Goal: Task Accomplishment & Management: Use online tool/utility

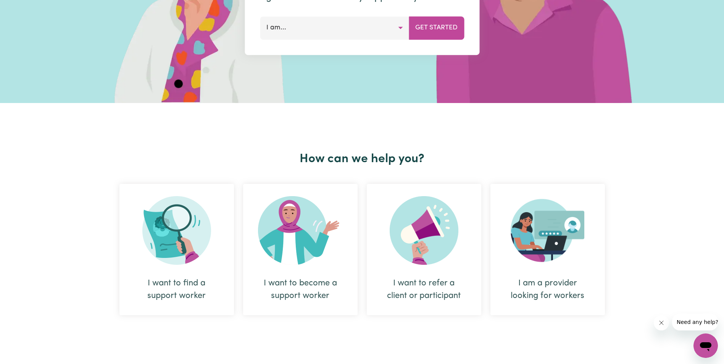
scroll to position [229, 0]
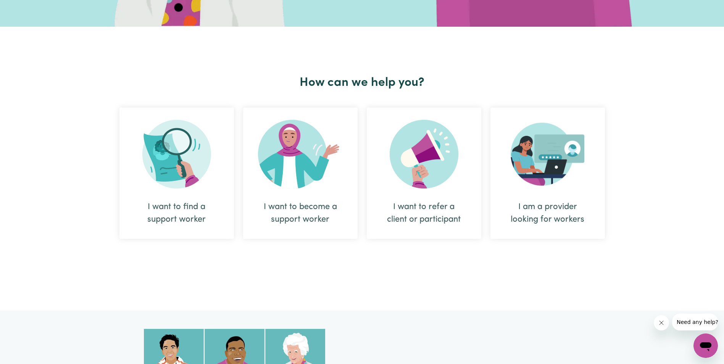
click at [166, 204] on div "I want to find a support worker" at bounding box center [177, 213] width 78 height 25
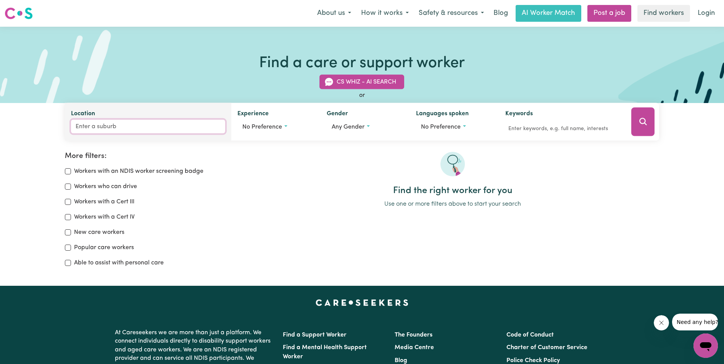
click at [88, 125] on input "Location" at bounding box center [148, 127] width 154 height 14
type input "4355"
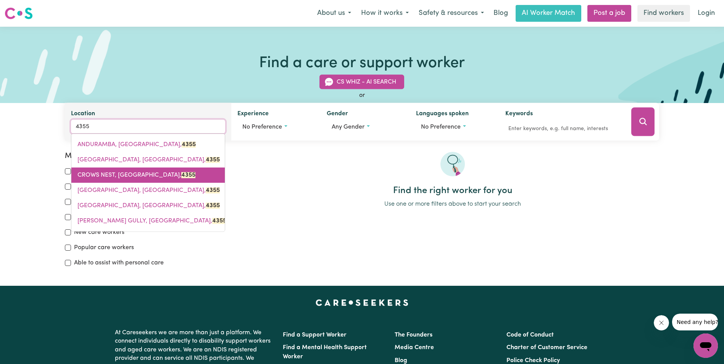
click at [127, 174] on span "CROWS NEST, [GEOGRAPHIC_DATA], 4355" at bounding box center [136, 175] width 118 height 6
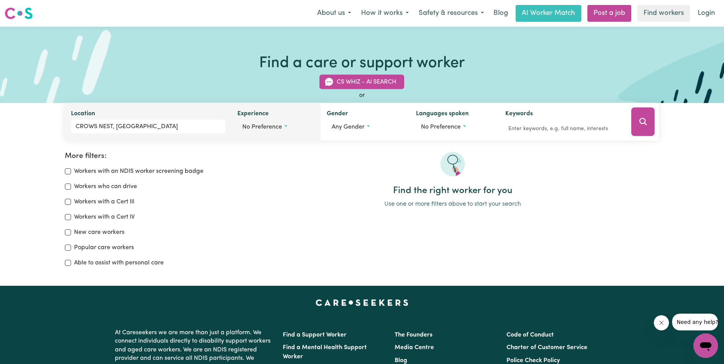
click at [286, 125] on button "No preference" at bounding box center [275, 127] width 77 height 14
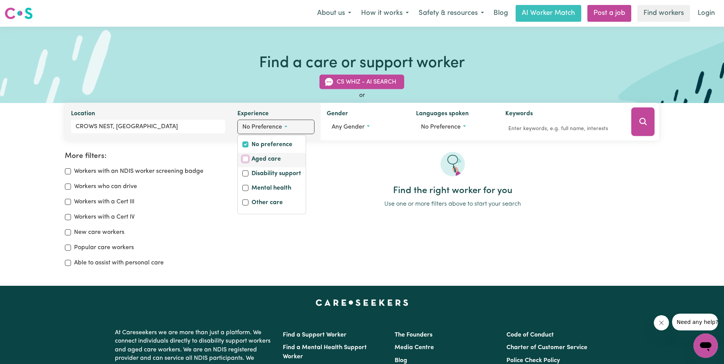
click at [244, 156] on input "Aged care" at bounding box center [245, 159] width 6 height 6
checkbox input "true"
click at [642, 118] on icon "Search" at bounding box center [642, 121] width 9 height 9
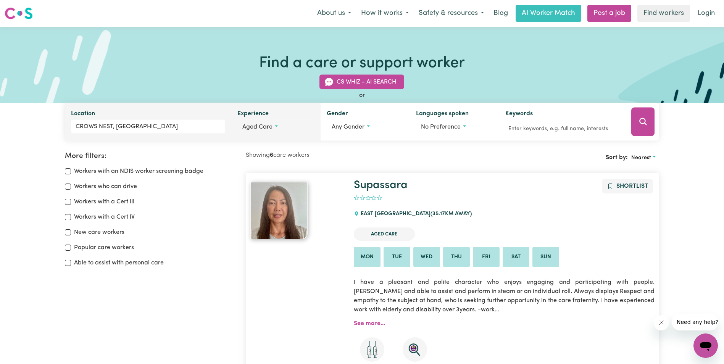
click at [276, 125] on button "Aged care" at bounding box center [275, 127] width 77 height 14
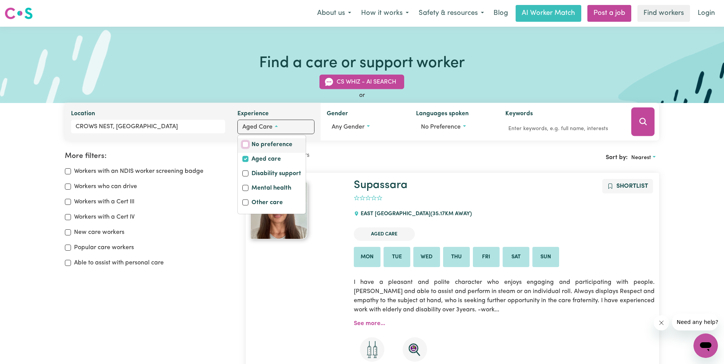
click at [245, 142] on input "No preference" at bounding box center [245, 145] width 6 height 6
checkbox input "true"
checkbox input "false"
click at [643, 120] on icon "Search" at bounding box center [642, 121] width 9 height 9
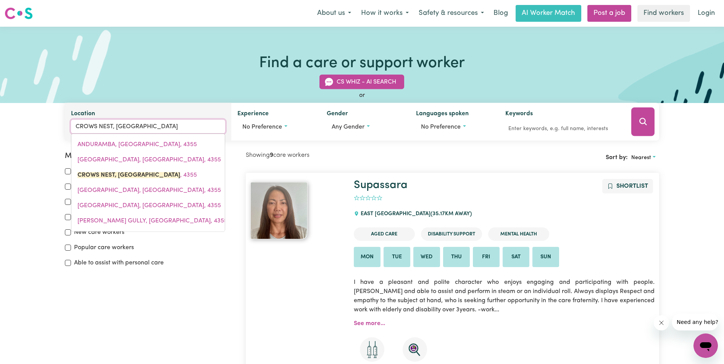
click at [152, 127] on input "CROWS NEST, [GEOGRAPHIC_DATA]" at bounding box center [148, 127] width 154 height 14
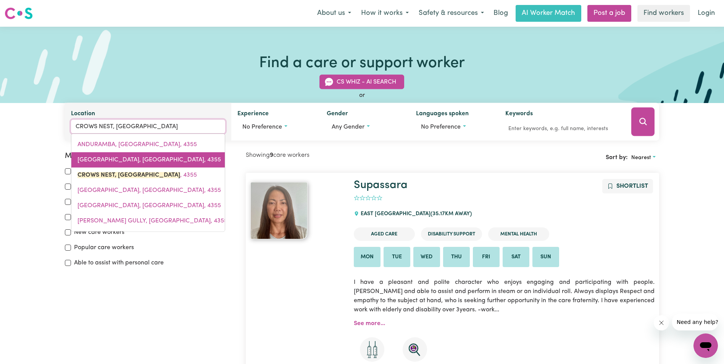
click at [140, 157] on span "[GEOGRAPHIC_DATA], [GEOGRAPHIC_DATA], 4355" at bounding box center [148, 160] width 143 height 6
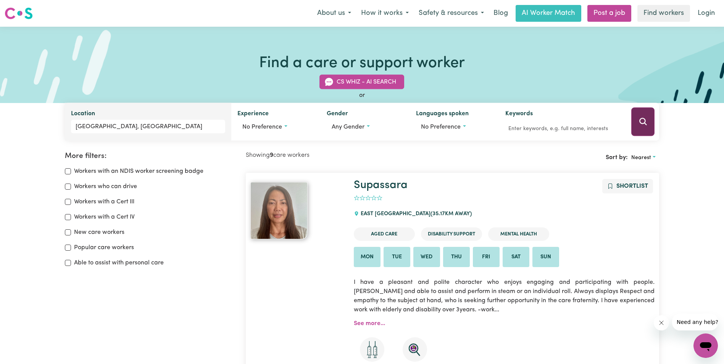
click at [643, 121] on icon "Search" at bounding box center [642, 121] width 9 height 9
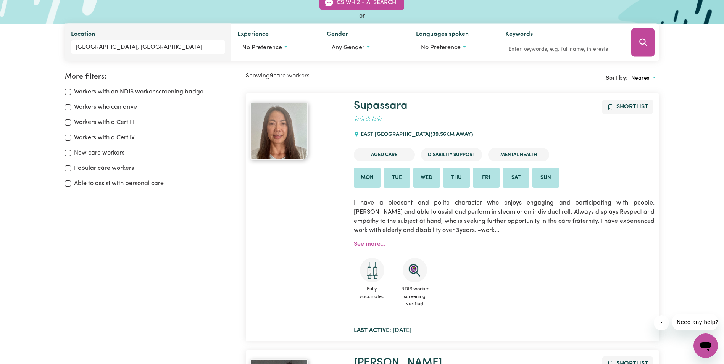
scroll to position [13, 0]
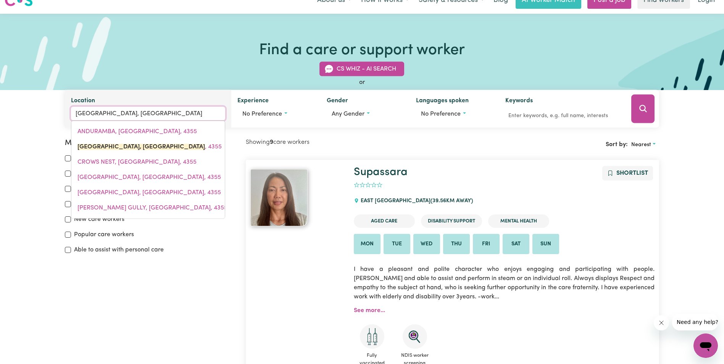
click at [140, 114] on input "[GEOGRAPHIC_DATA], [GEOGRAPHIC_DATA]" at bounding box center [148, 114] width 154 height 14
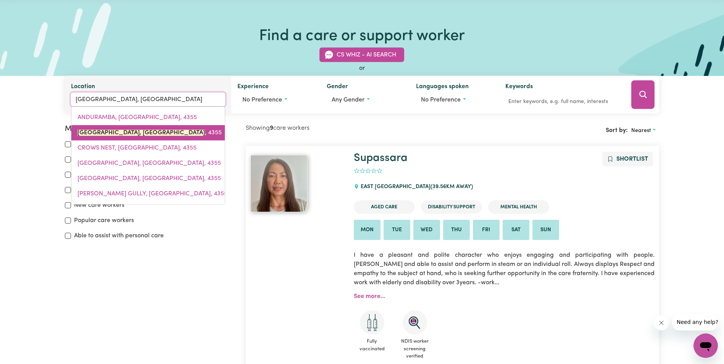
scroll to position [76, 0]
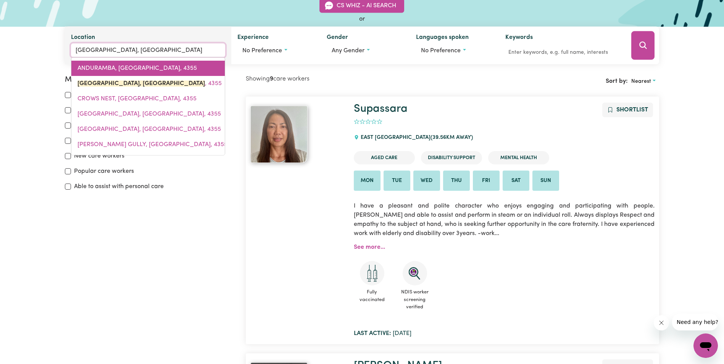
click at [130, 65] on span "ANDURAMBA, [GEOGRAPHIC_DATA], 4355" at bounding box center [136, 68] width 119 height 6
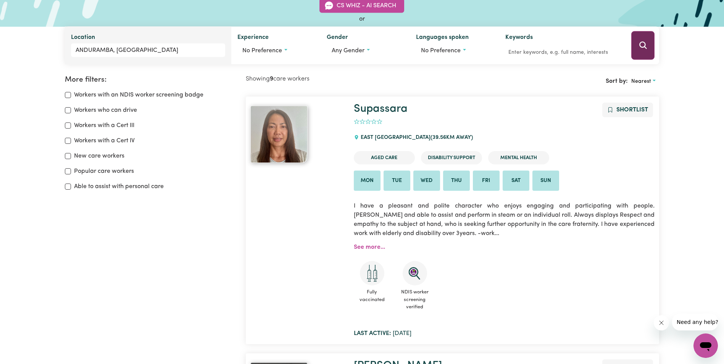
click at [641, 43] on icon "Search" at bounding box center [642, 45] width 9 height 9
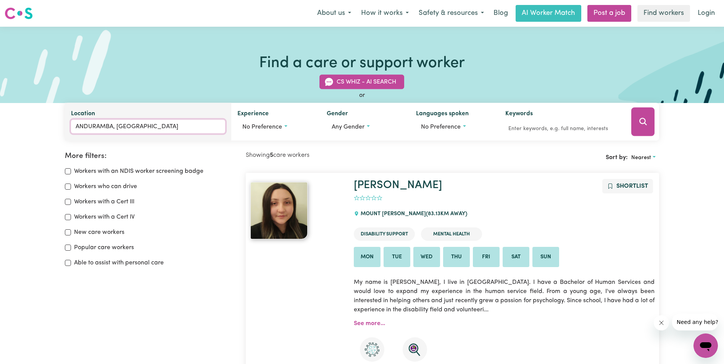
type input "ANDURAMBA, [GEOGRAPHIC_DATA], 4355"
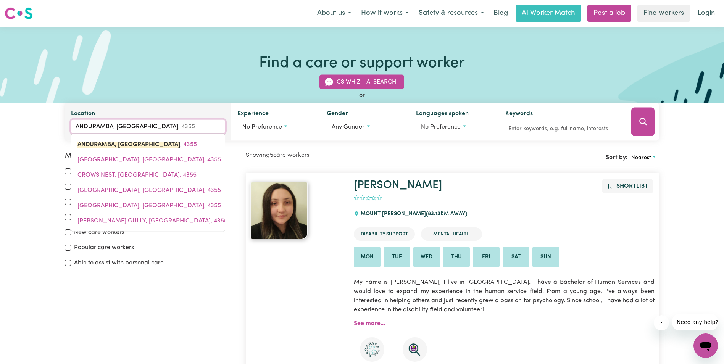
click at [136, 125] on input "ANDURAMBA, [GEOGRAPHIC_DATA]" at bounding box center [148, 127] width 154 height 14
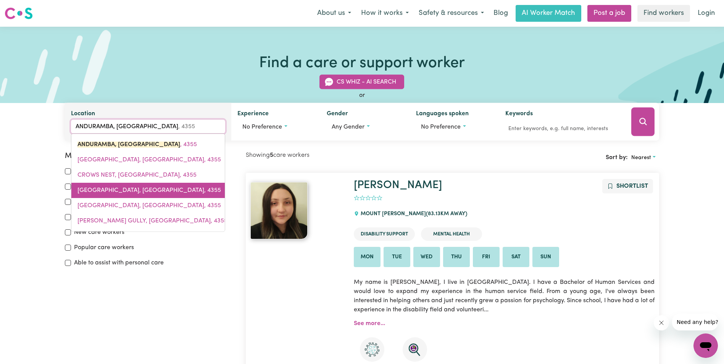
click at [114, 188] on span "[GEOGRAPHIC_DATA], [GEOGRAPHIC_DATA], 4355" at bounding box center [148, 190] width 143 height 6
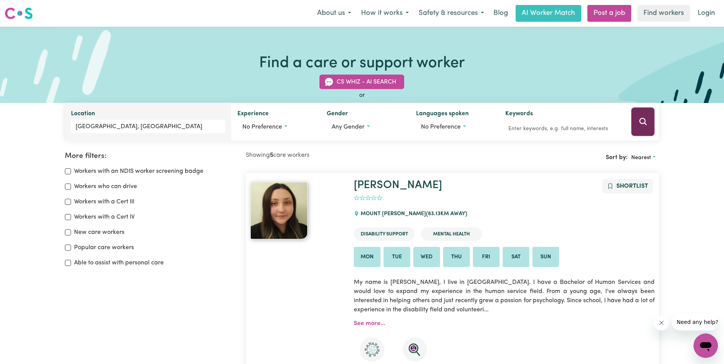
click at [645, 121] on button "Search" at bounding box center [642, 122] width 23 height 29
click at [111, 126] on input "[GEOGRAPHIC_DATA], [GEOGRAPHIC_DATA]" at bounding box center [148, 127] width 154 height 14
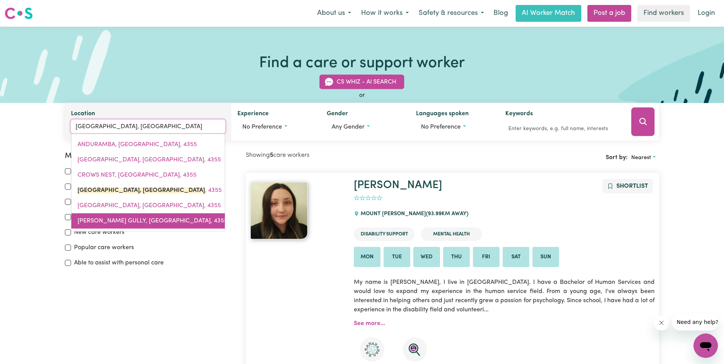
click at [105, 218] on span "[PERSON_NAME] GULLY, [GEOGRAPHIC_DATA], 4355" at bounding box center [152, 221] width 150 height 6
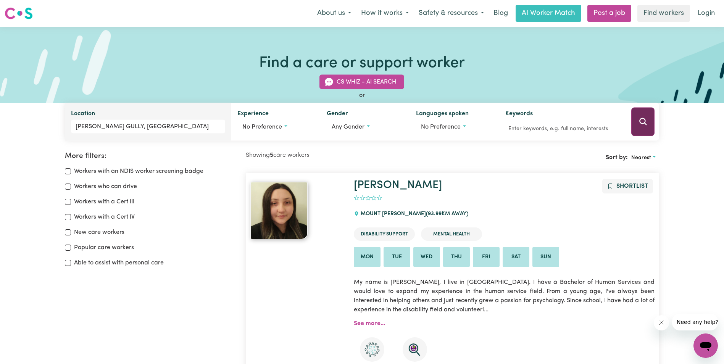
click at [644, 117] on button "Search" at bounding box center [642, 122] width 23 height 29
